Goal: Browse casually

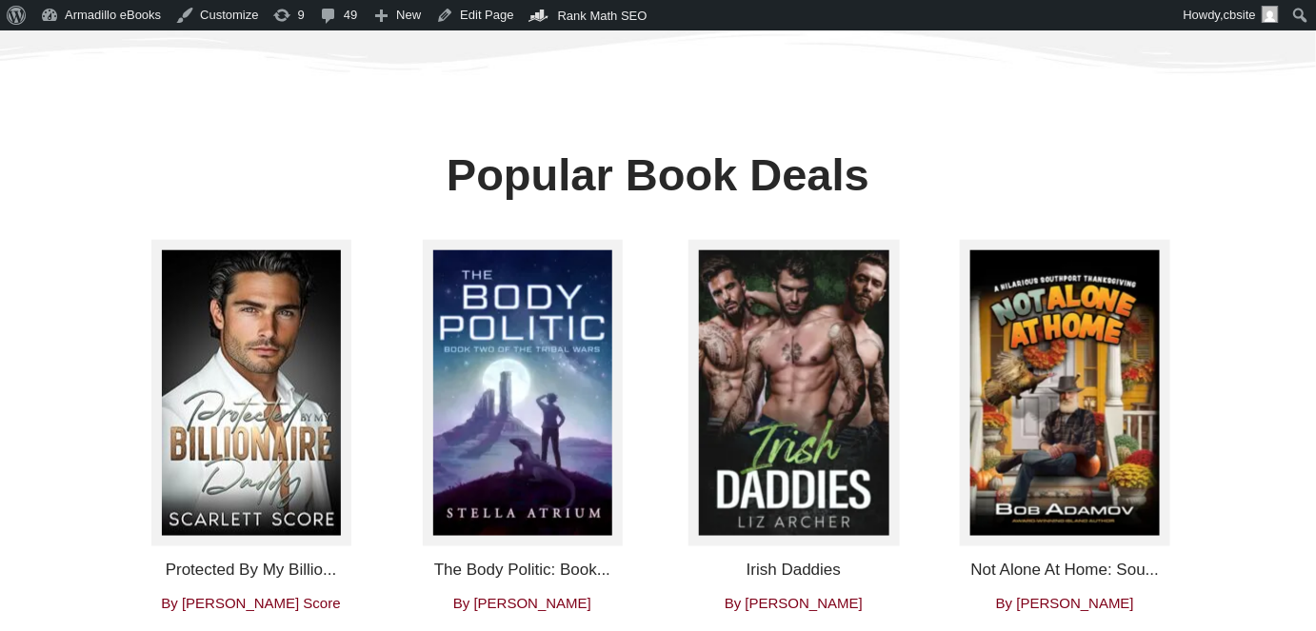
scroll to position [692, 0]
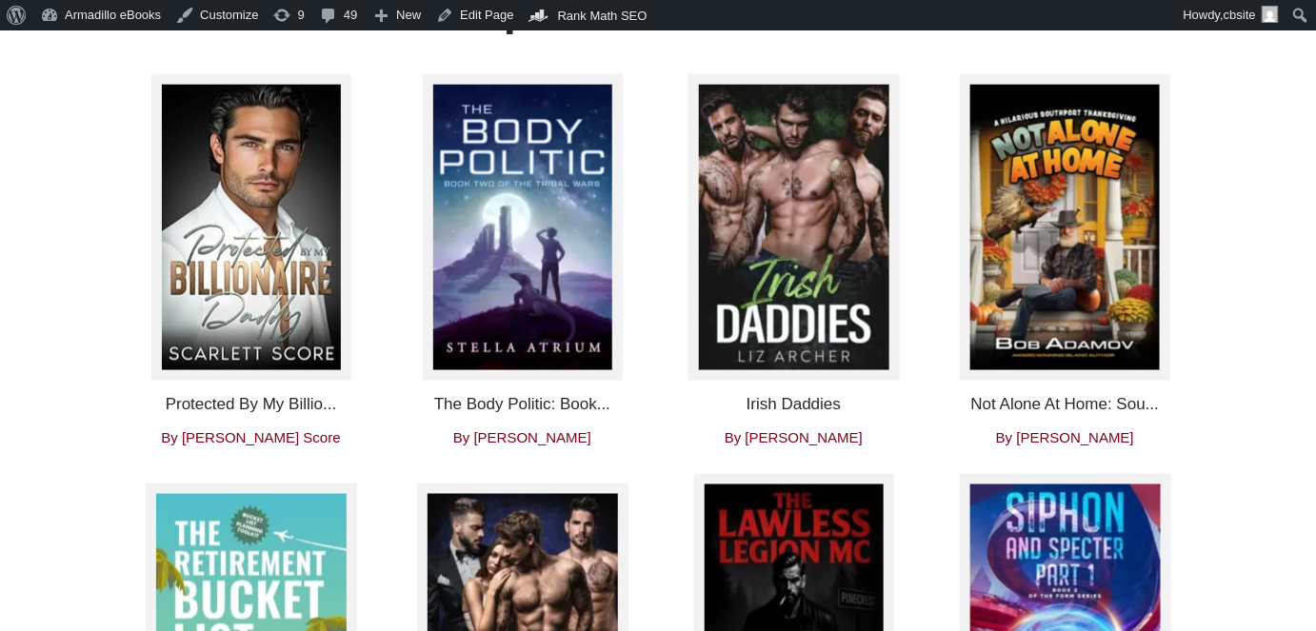
click at [216, 231] on img at bounding box center [251, 227] width 200 height 307
click at [279, 264] on img at bounding box center [251, 227] width 200 height 307
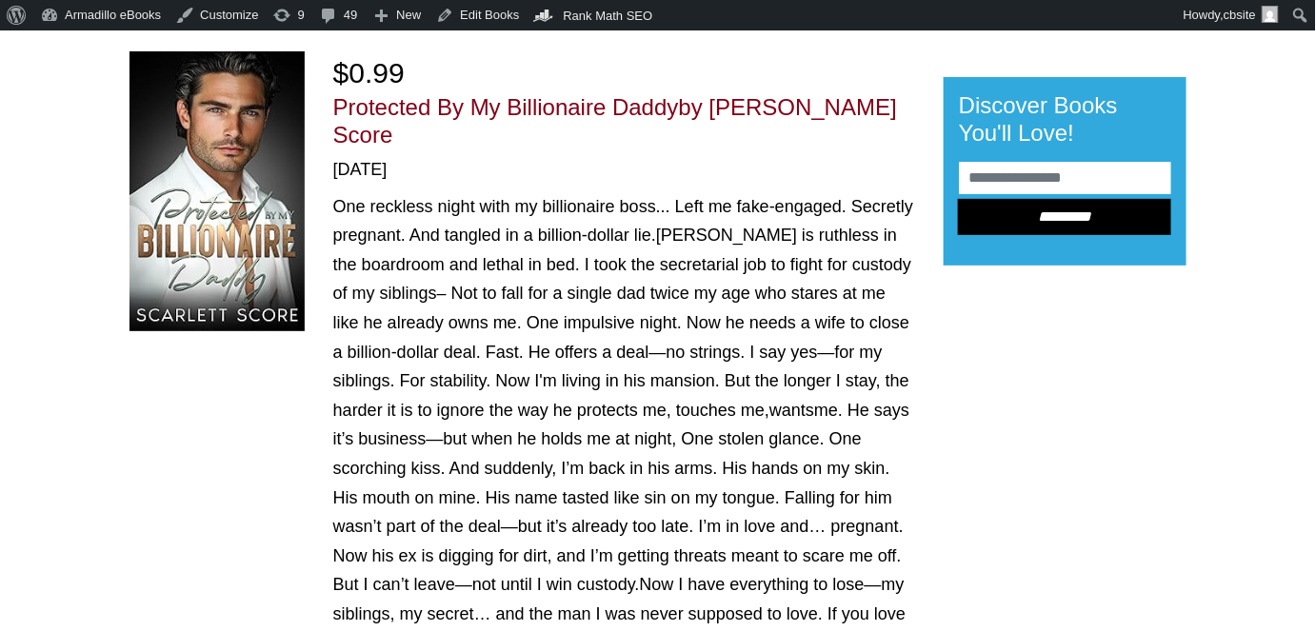
scroll to position [86, 0]
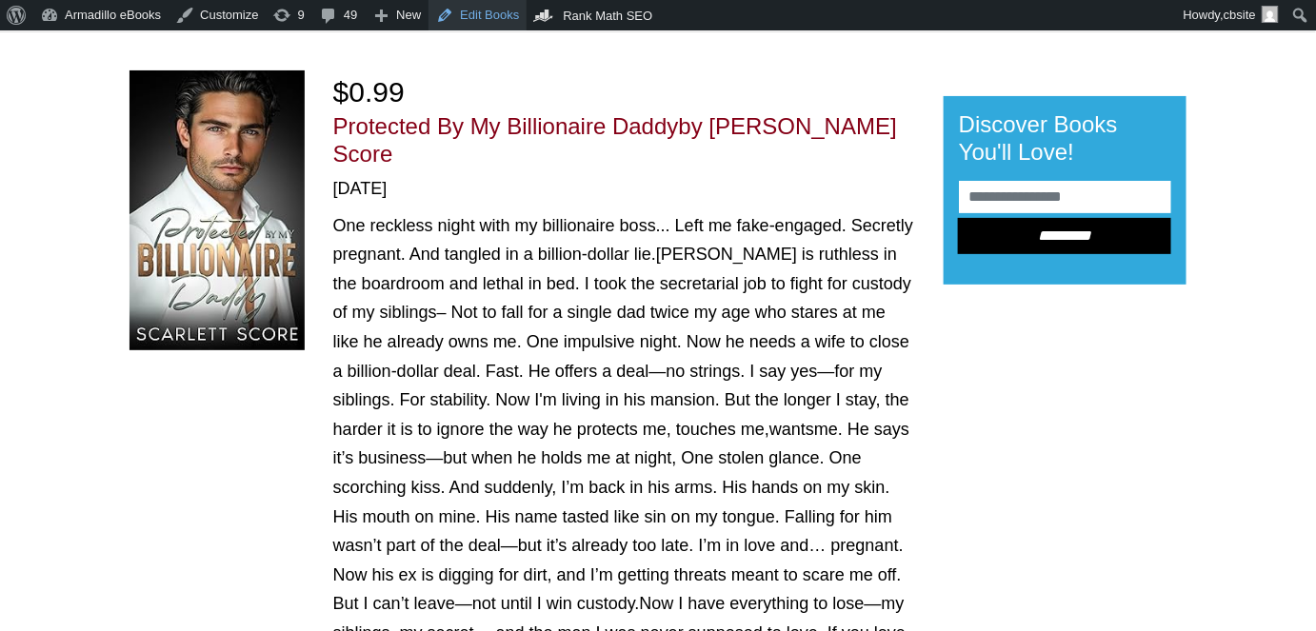
click at [480, 21] on link "Edit Books" at bounding box center [477, 15] width 98 height 30
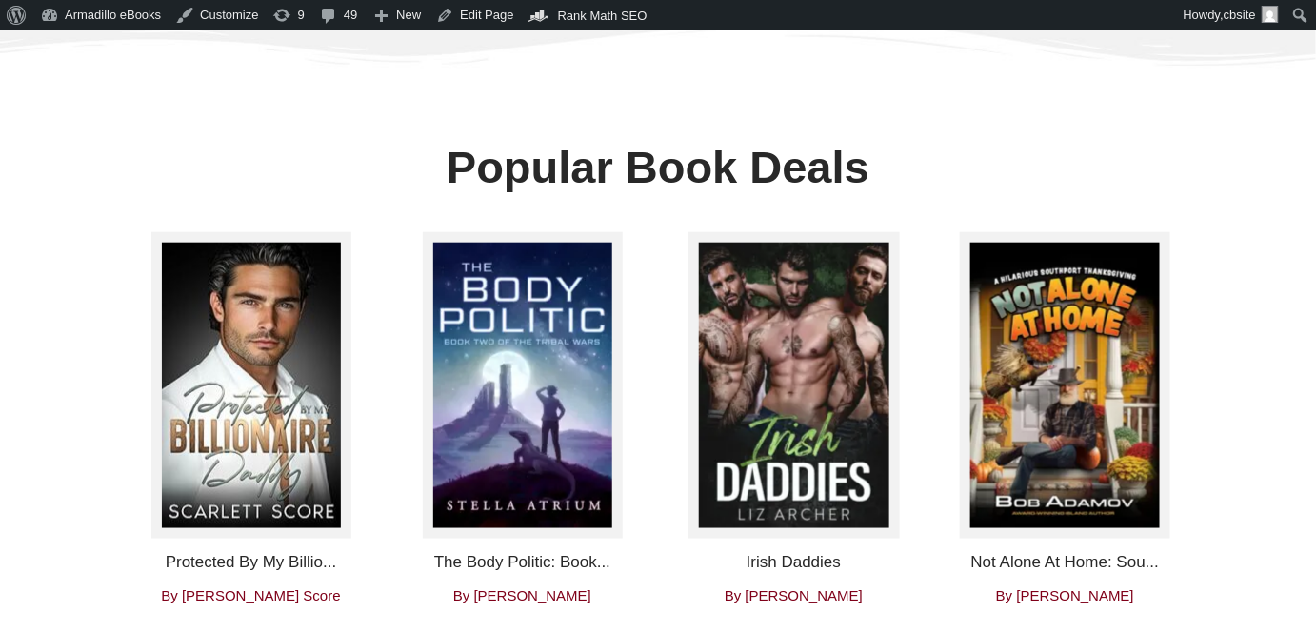
scroll to position [692, 0]
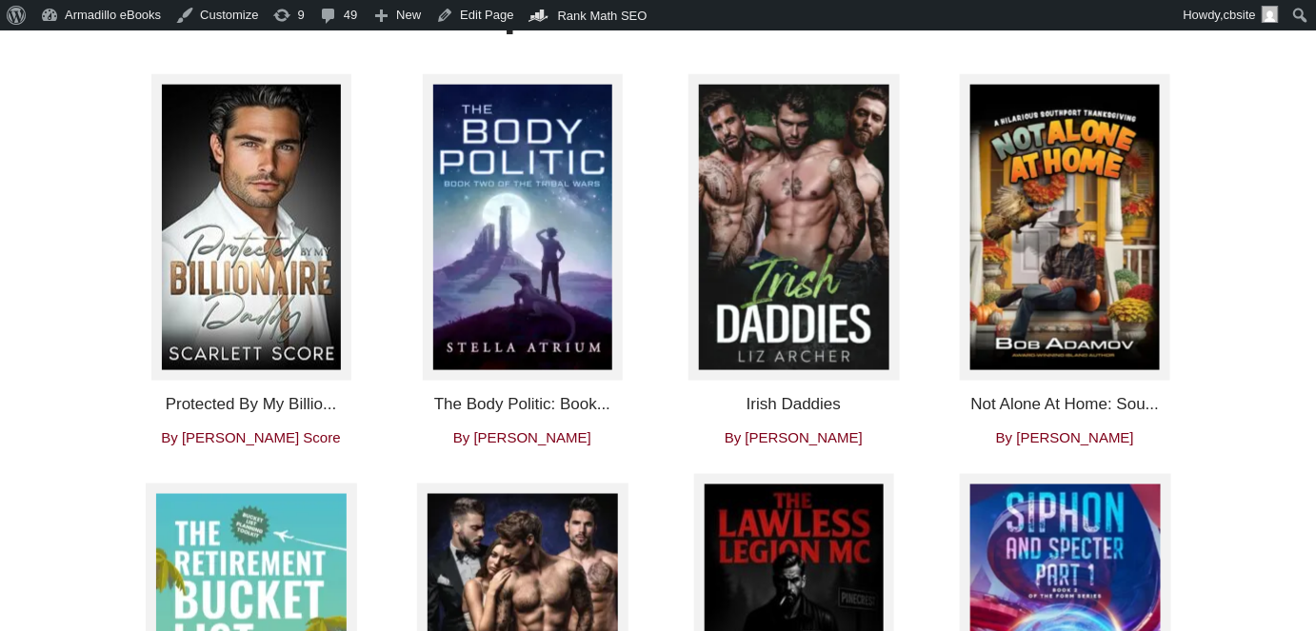
click at [243, 249] on img at bounding box center [251, 227] width 200 height 307
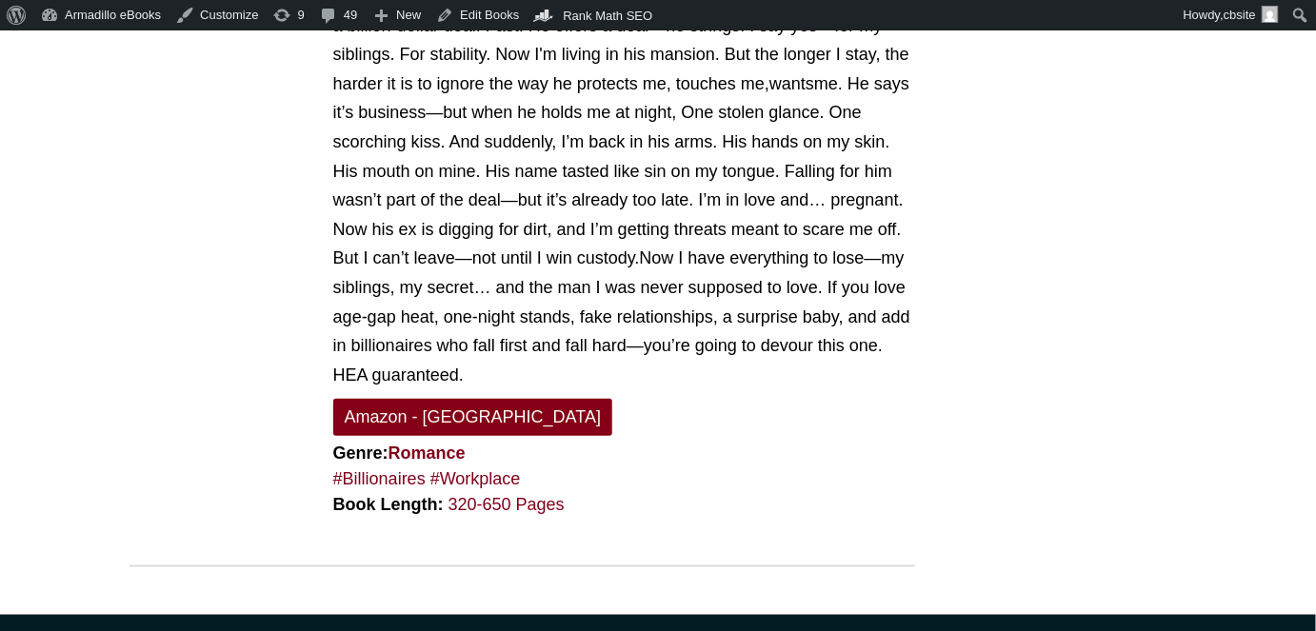
scroll to position [432, 0]
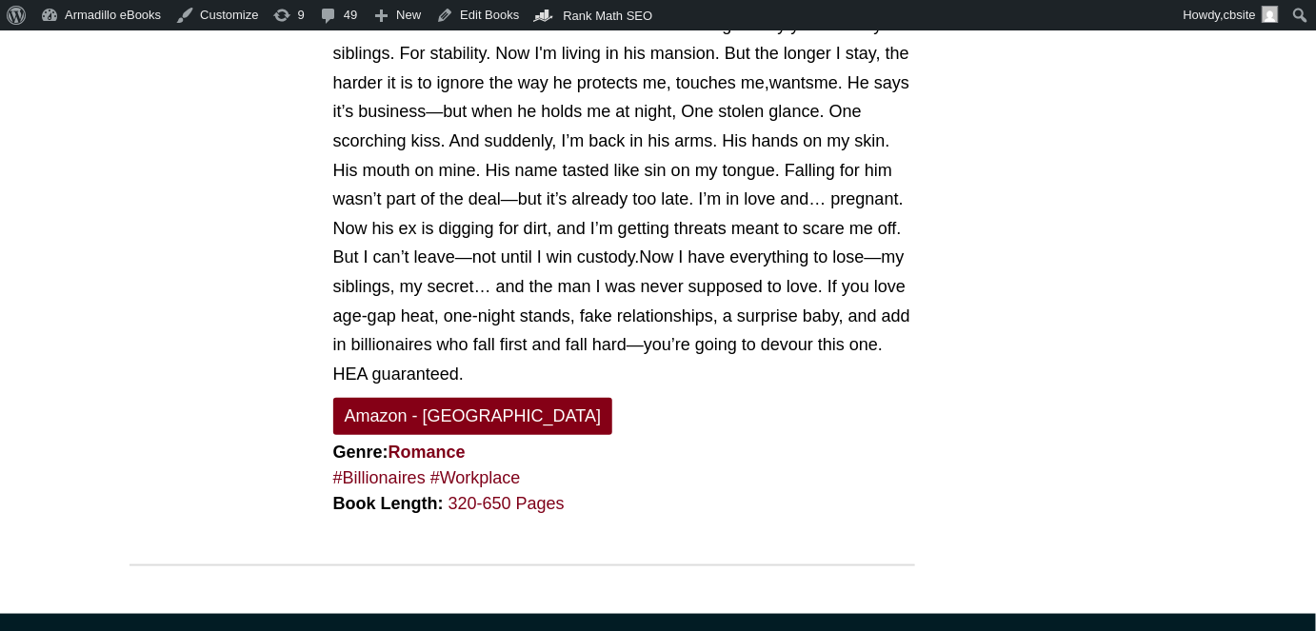
click at [1170, 303] on div "Discover Books You'll Love! *********" at bounding box center [1064, 169] width 271 height 890
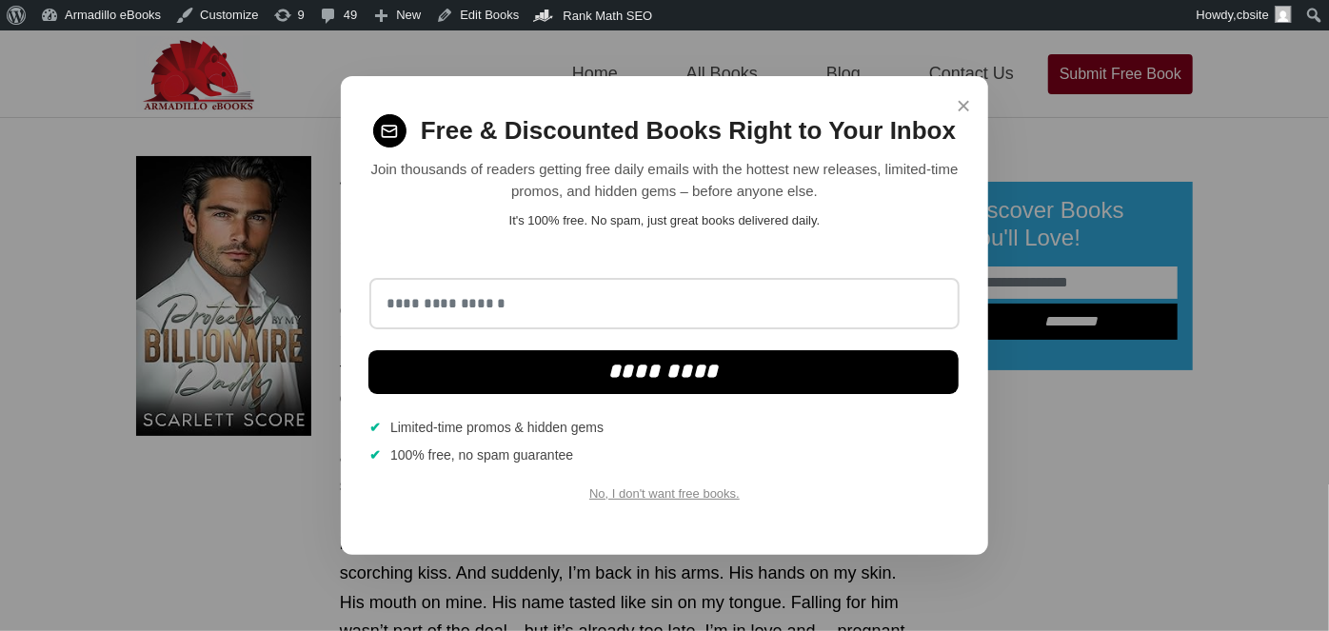
click at [962, 105] on span "×" at bounding box center [964, 106] width 14 height 37
